Goal: Task Accomplishment & Management: Check status

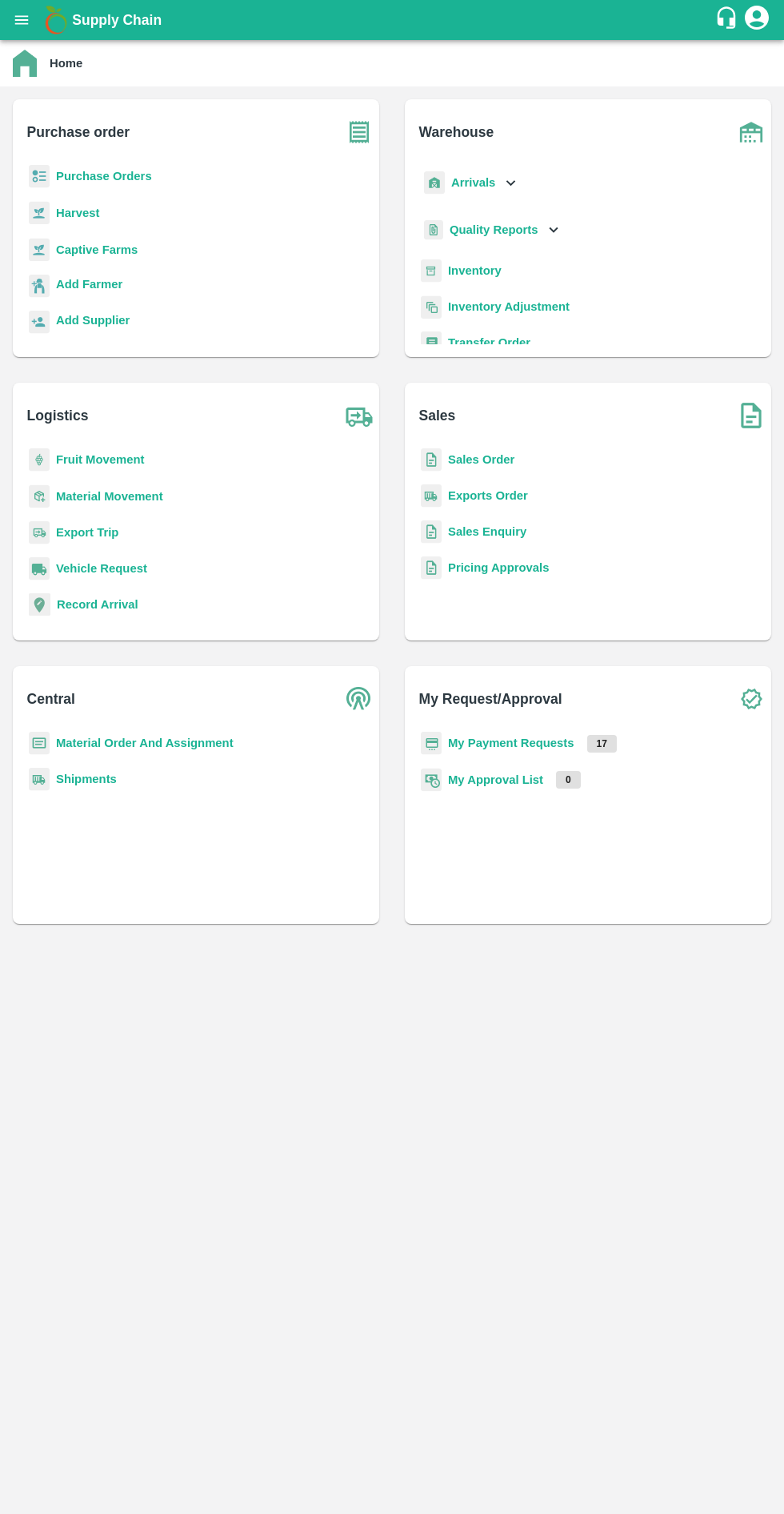
click at [126, 170] on b "Purchase Orders" at bounding box center [104, 176] width 96 height 12
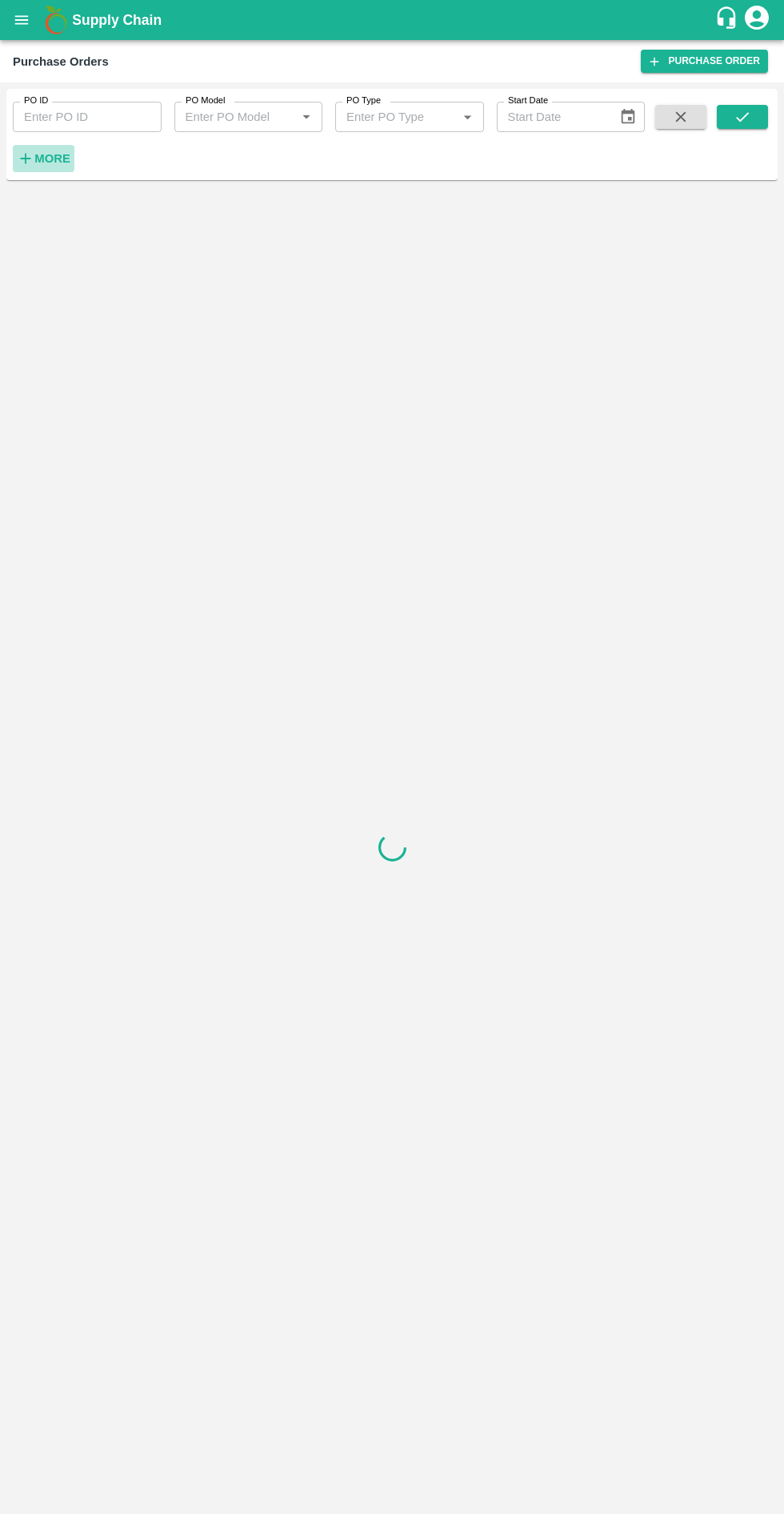
click at [56, 152] on strong "More" at bounding box center [52, 158] width 36 height 12
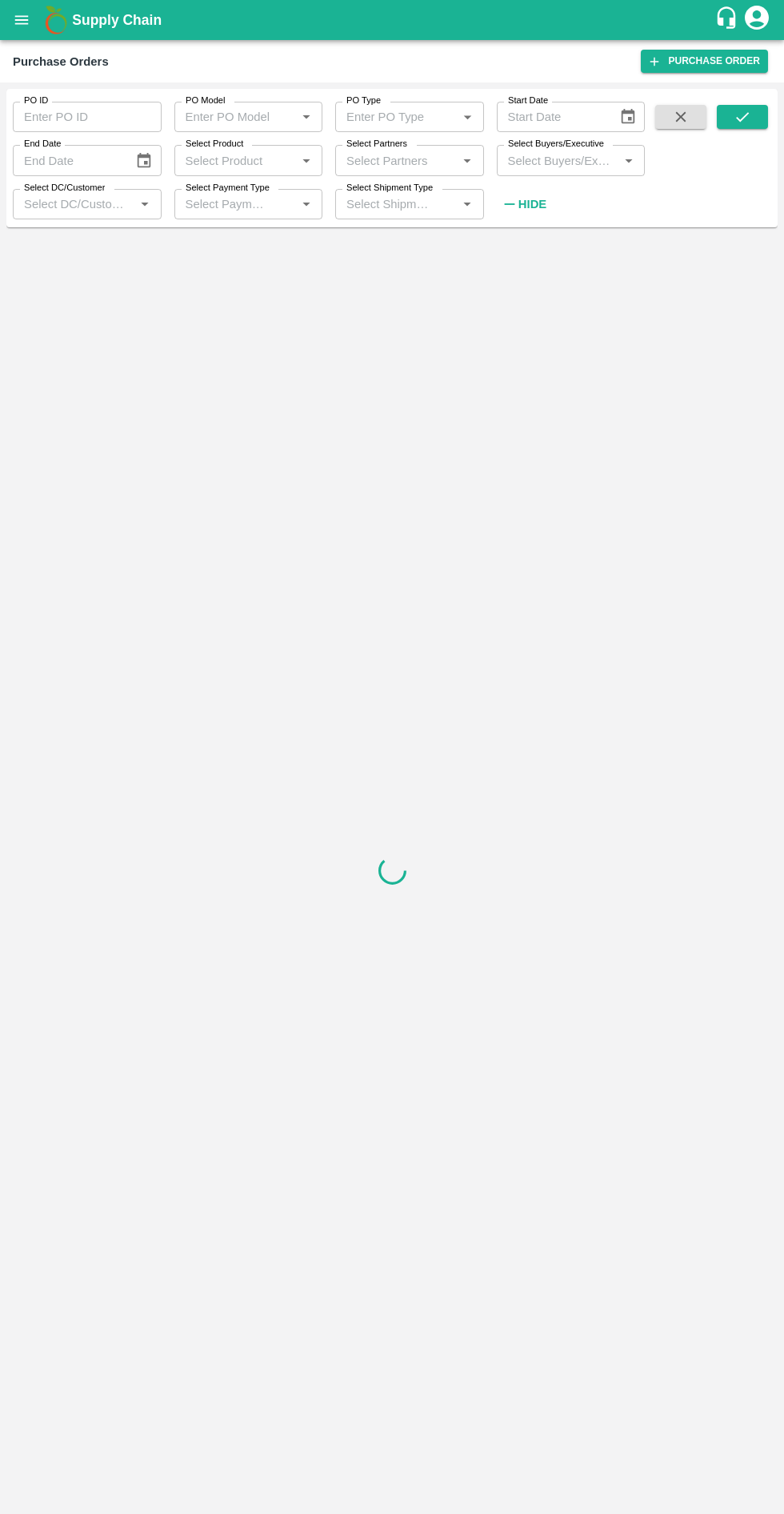
click at [405, 161] on input "Select Partners" at bounding box center [397, 160] width 113 height 21
click at [243, 160] on input "Select Product" at bounding box center [235, 160] width 113 height 21
type input "grap"
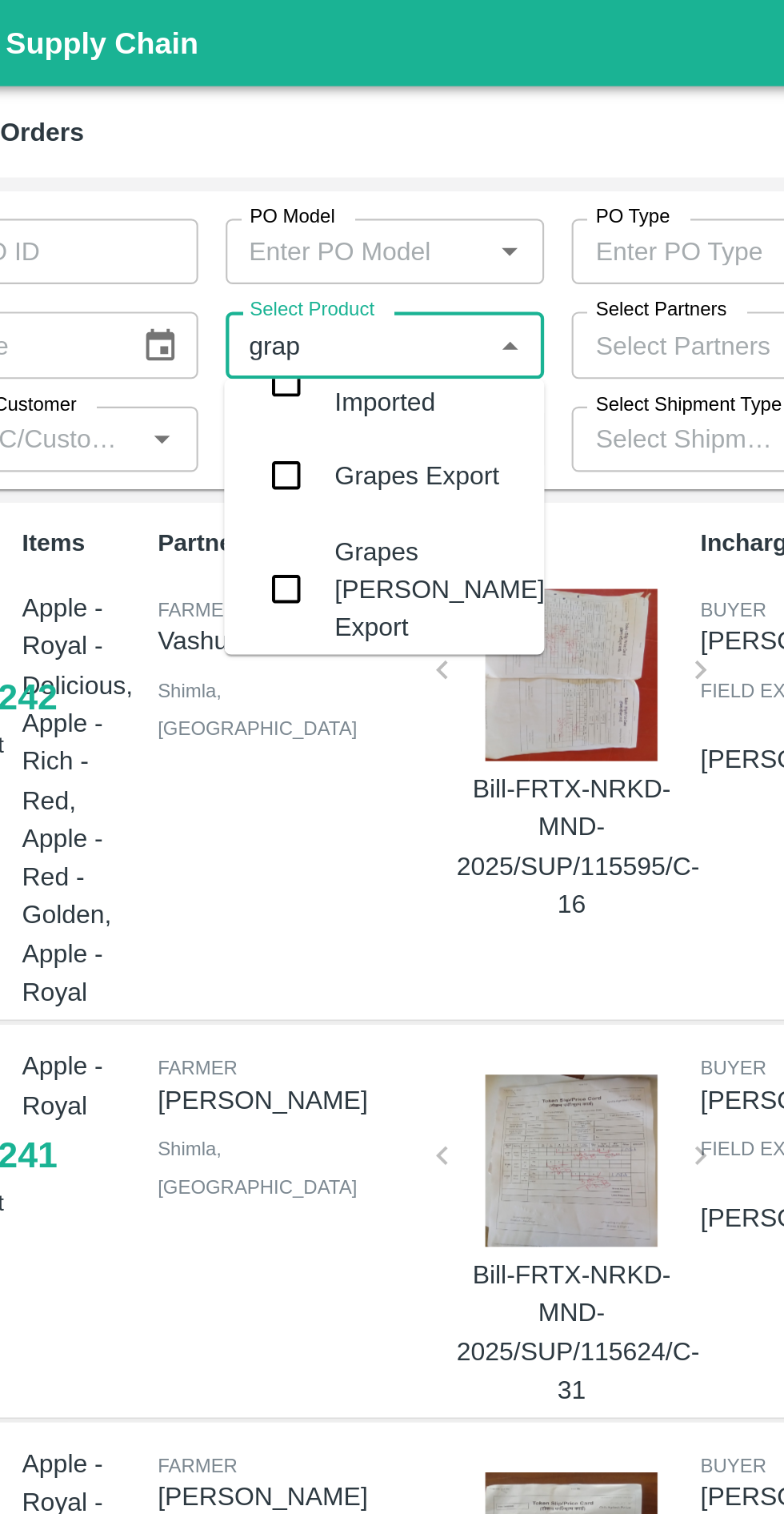
scroll to position [382, 0]
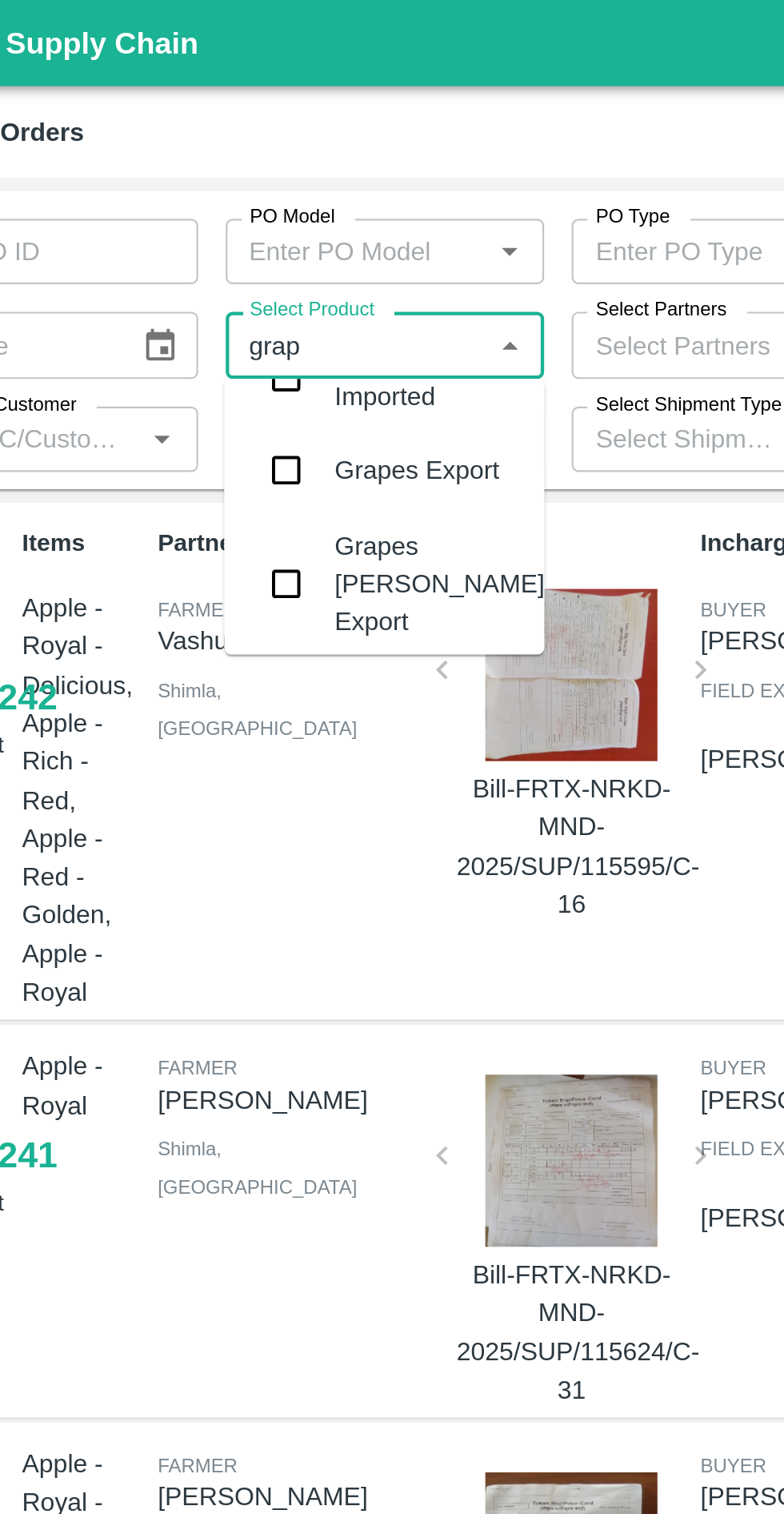
click at [209, 222] on input "checkbox" at bounding box center [202, 219] width 32 height 32
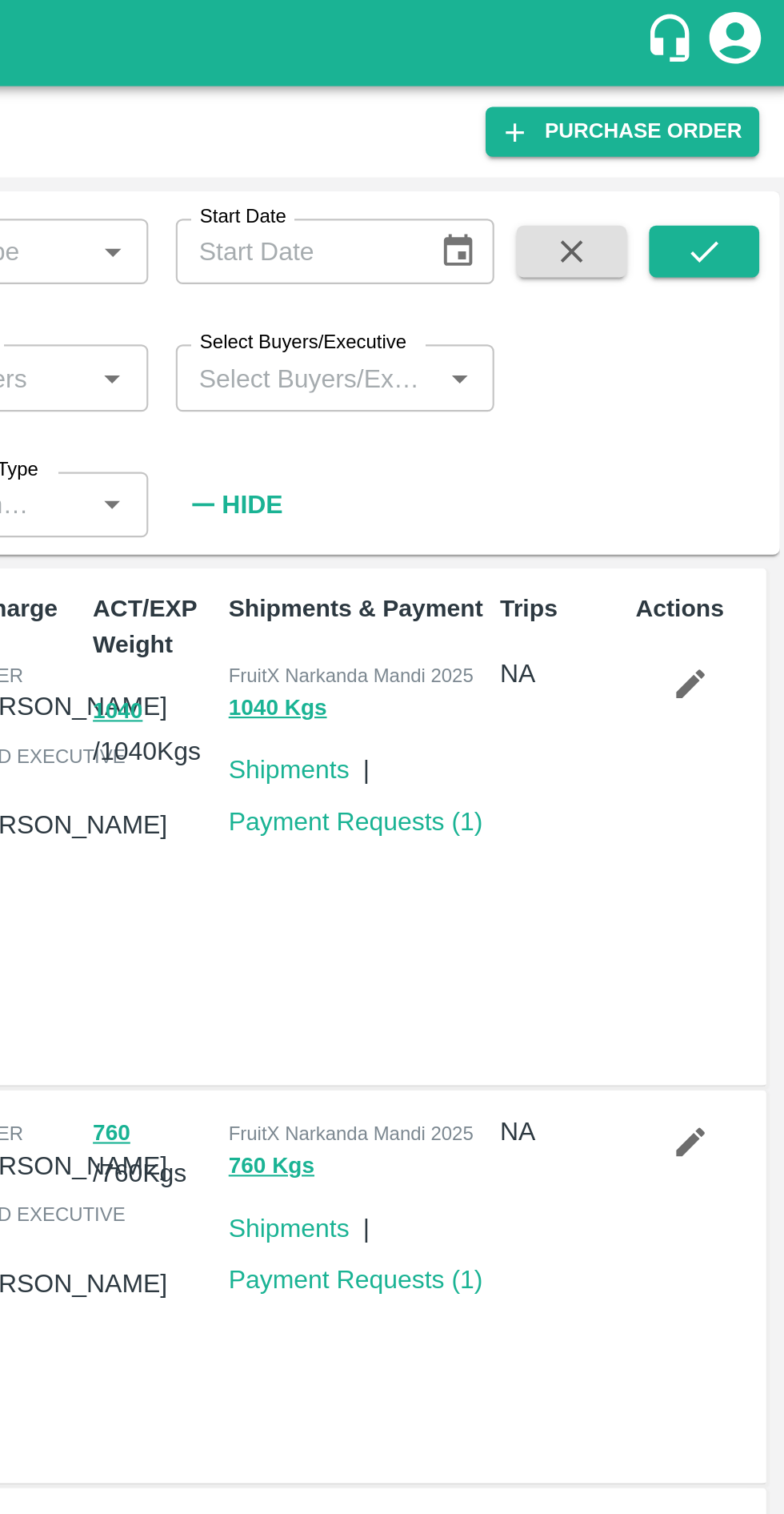
scroll to position [0, 0]
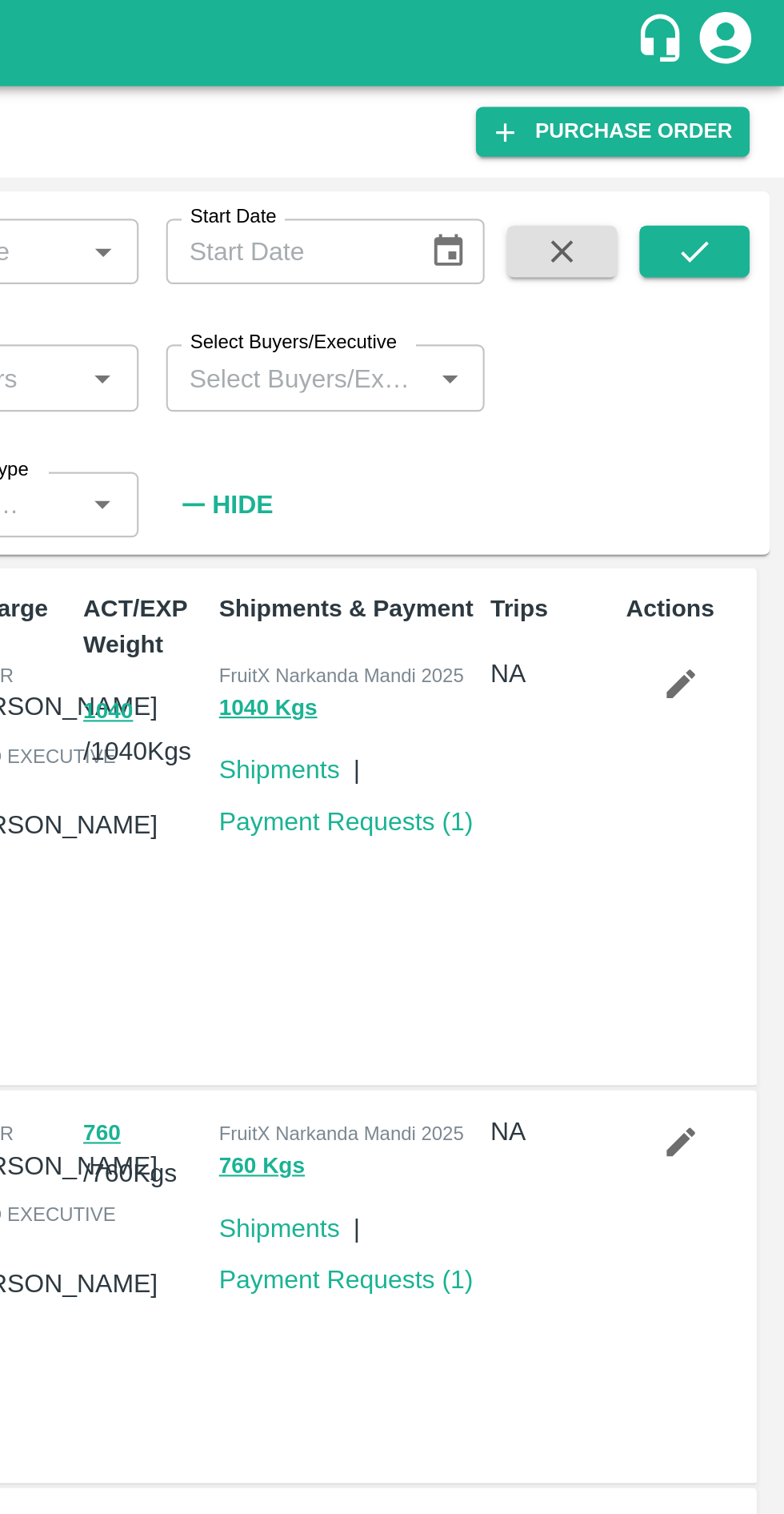
click at [738, 113] on icon "submit" at bounding box center [742, 116] width 17 height 17
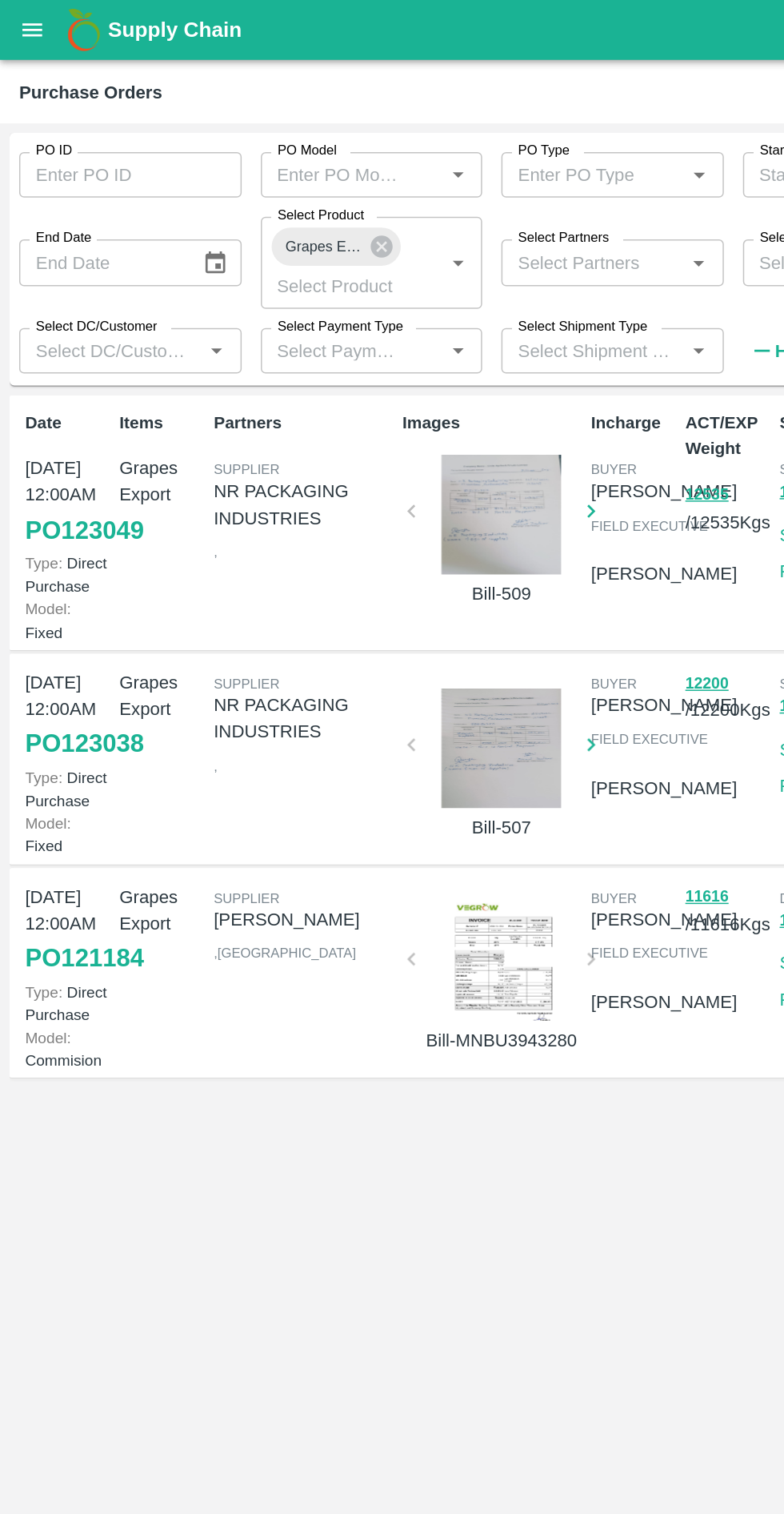
click at [46, 369] on link "PO 123049" at bounding box center [56, 354] width 79 height 29
